Goal: Check status: Check status

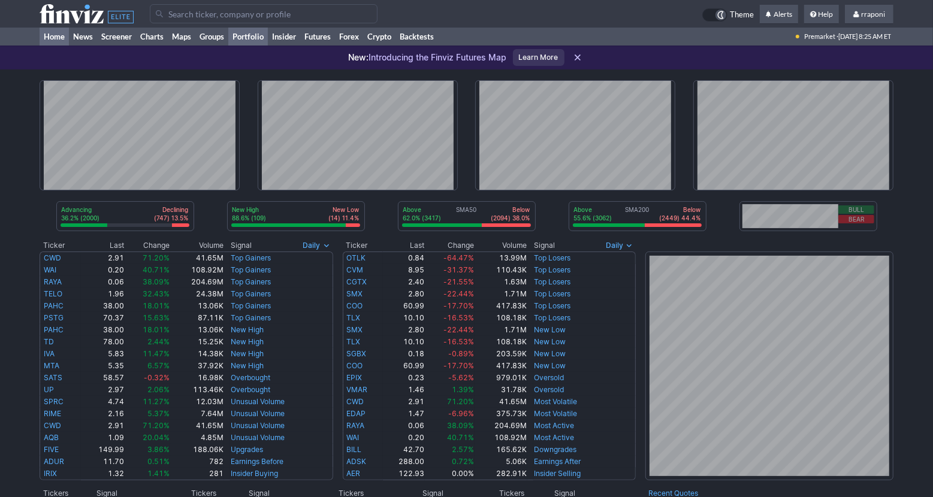
click at [252, 40] on link "Portfolio" at bounding box center [248, 37] width 40 height 18
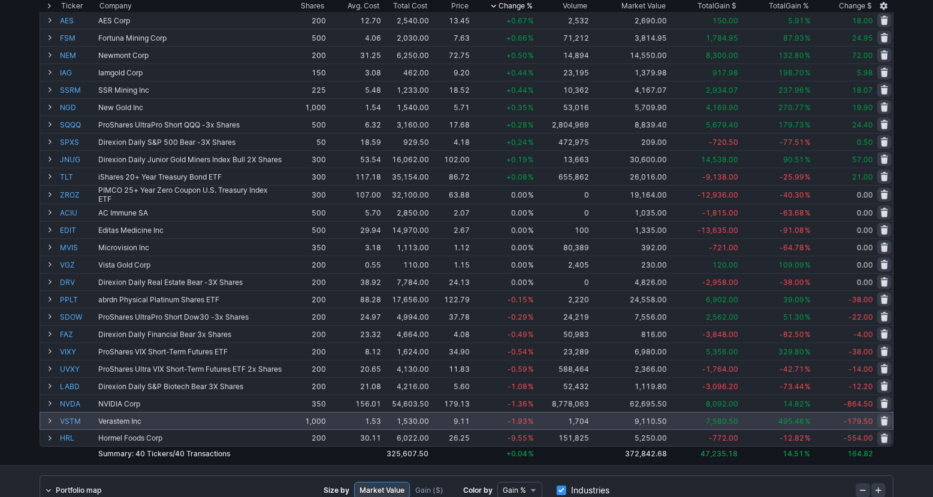
scroll to position [404, 0]
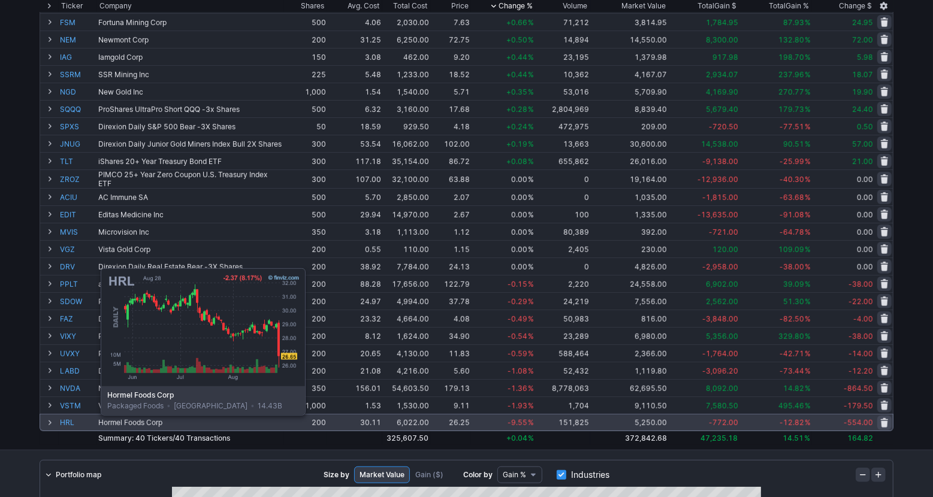
click at [71, 423] on link "HRL" at bounding box center [78, 422] width 36 height 16
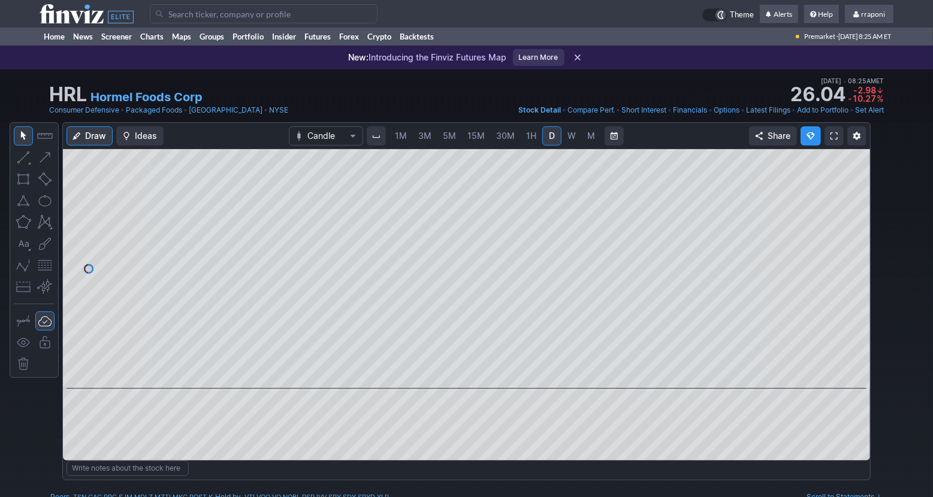
click at [571, 138] on span "W" at bounding box center [571, 136] width 8 height 10
click at [584, 139] on link "M" at bounding box center [591, 135] width 19 height 19
click at [259, 42] on link "Portfolio" at bounding box center [248, 37] width 40 height 18
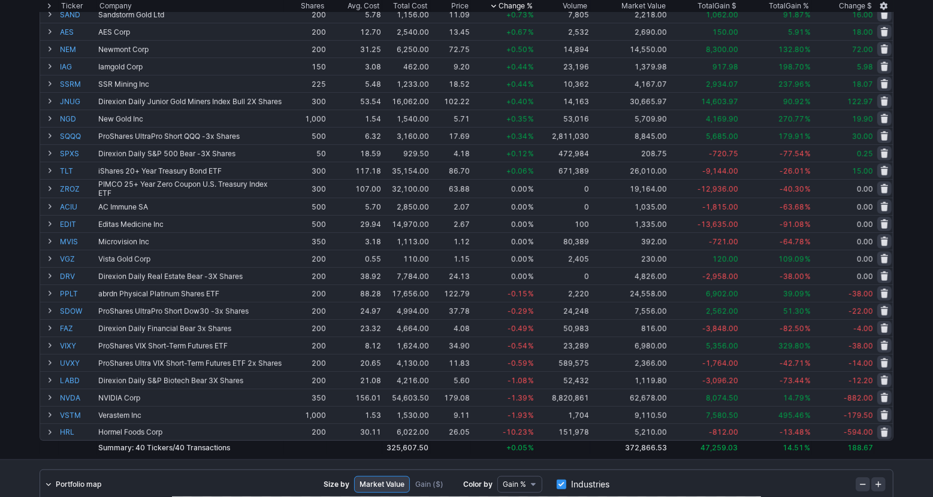
scroll to position [384, 0]
